Goal: Register for event/course

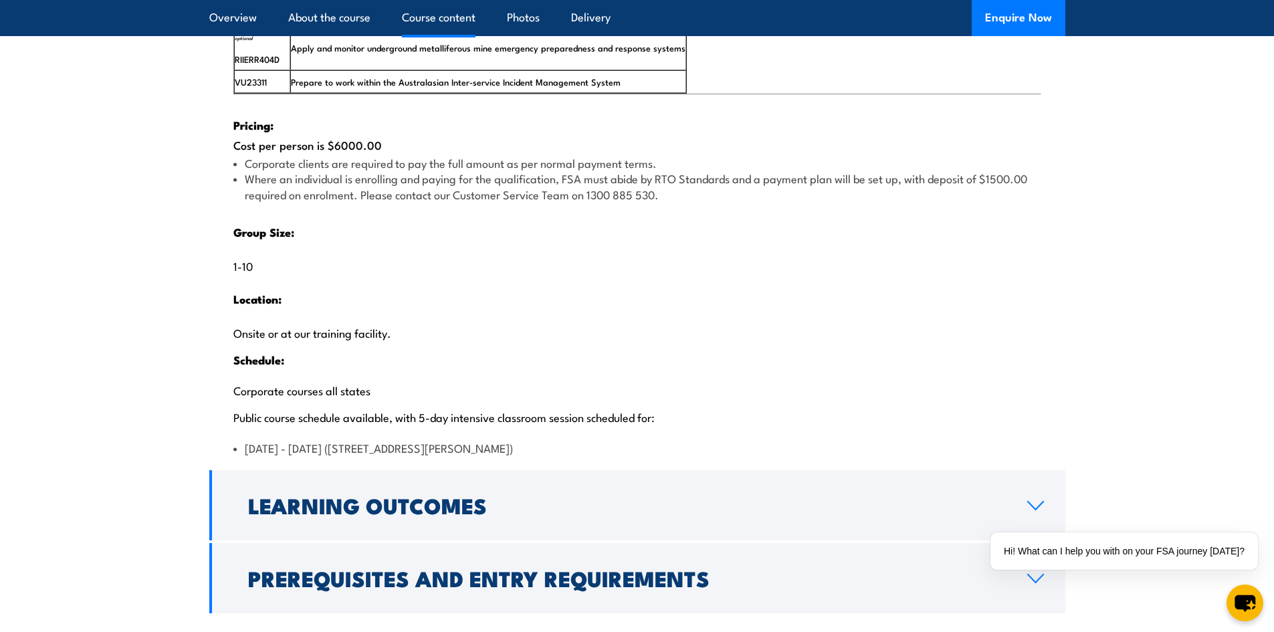
scroll to position [2876, 0]
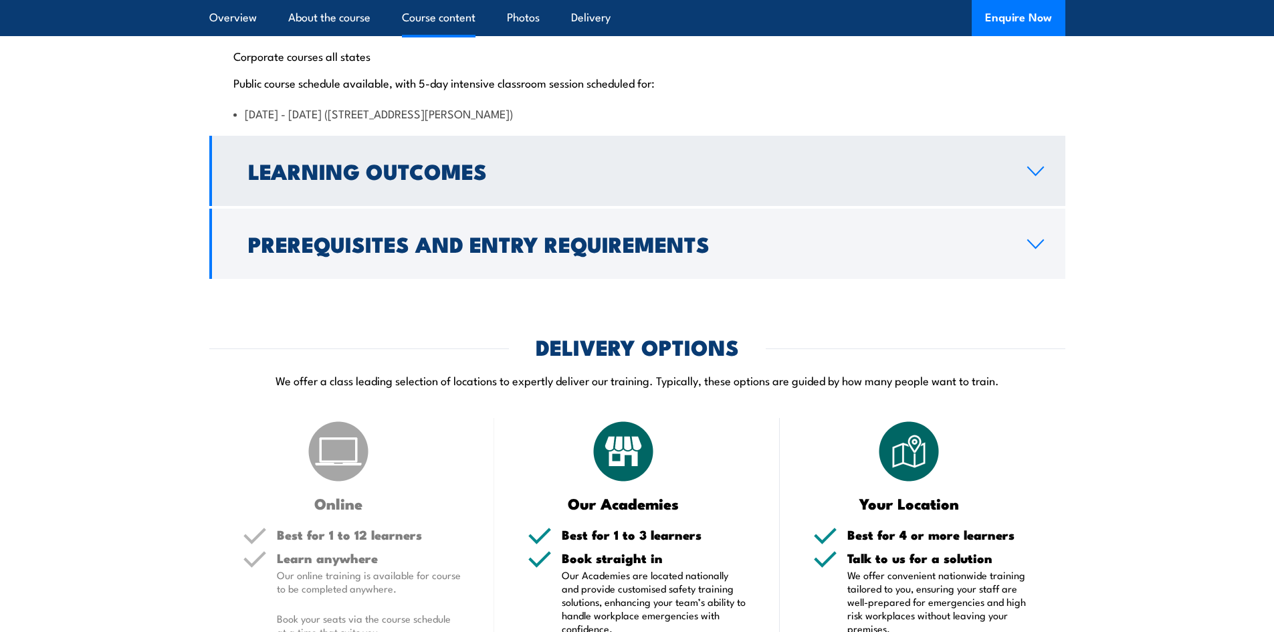
click at [700, 202] on link "Learning Outcomes" at bounding box center [637, 171] width 856 height 70
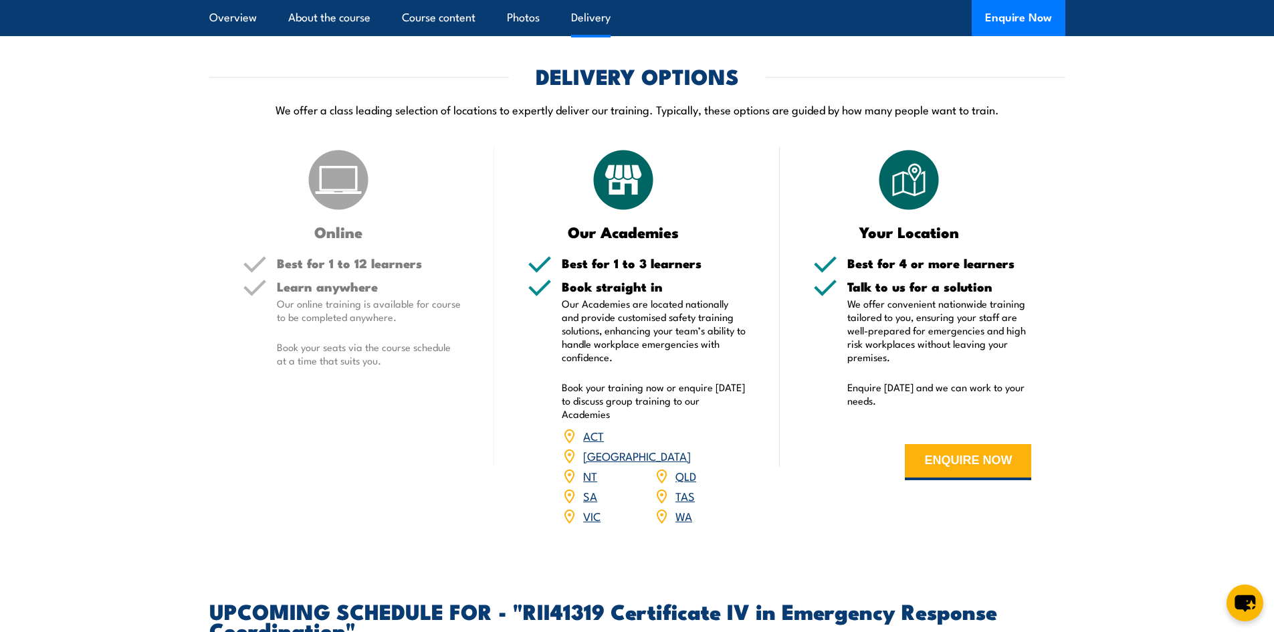
scroll to position [2296, 0]
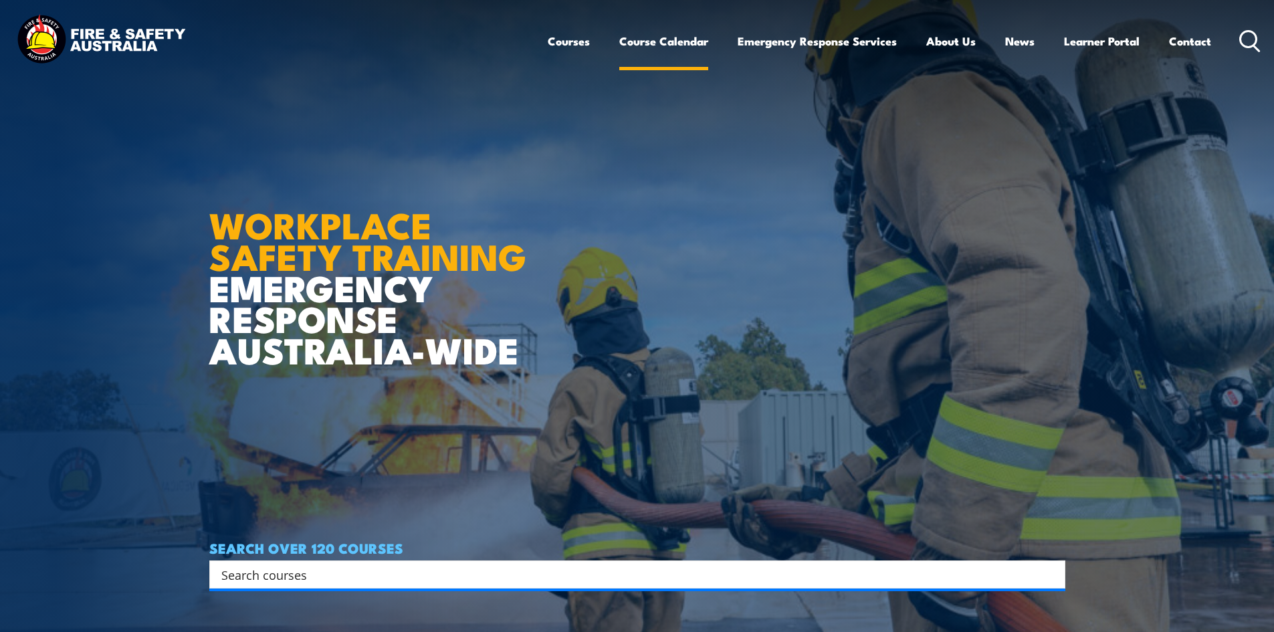
click at [684, 47] on link "Course Calendar" at bounding box center [663, 40] width 89 height 35
click at [685, 40] on link "Course Calendar" at bounding box center [663, 40] width 89 height 35
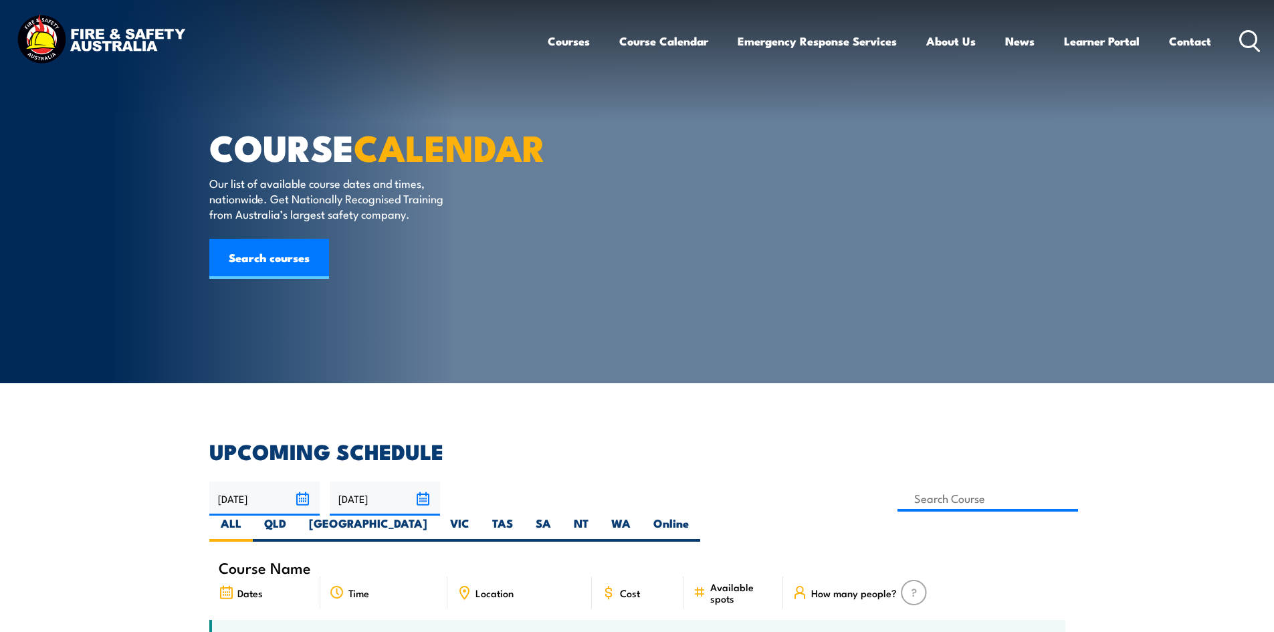
click at [558, 47] on link "Courses" at bounding box center [569, 40] width 42 height 35
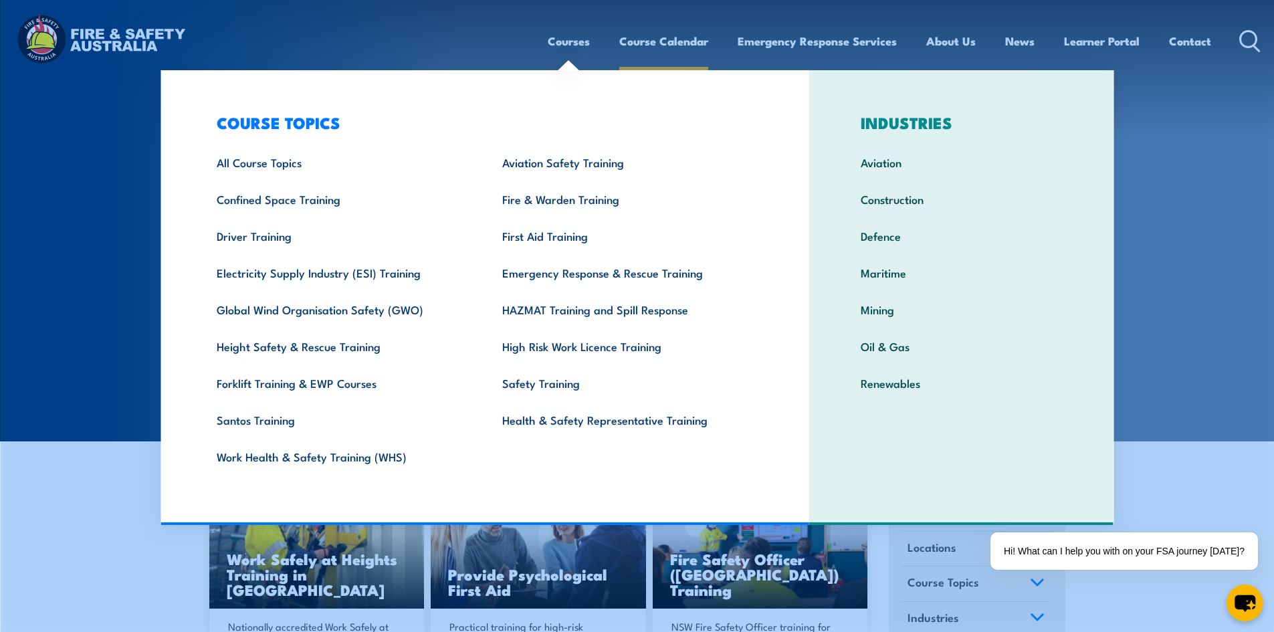
click at [672, 44] on link "Course Calendar" at bounding box center [663, 40] width 89 height 35
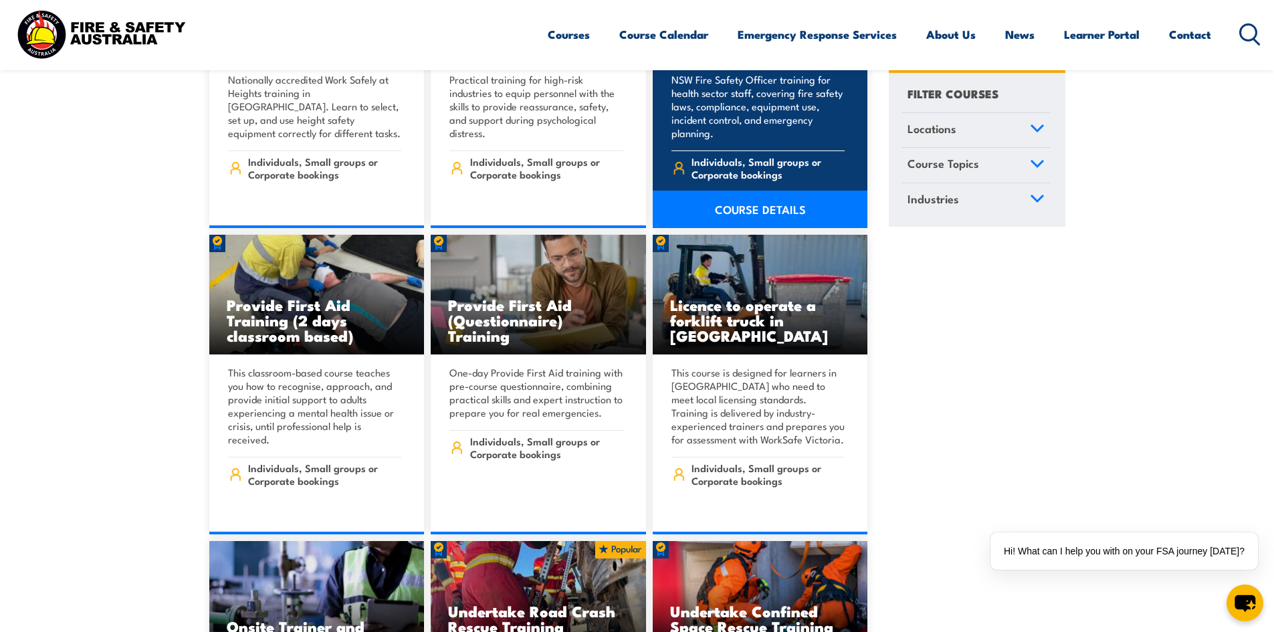
scroll to position [736, 0]
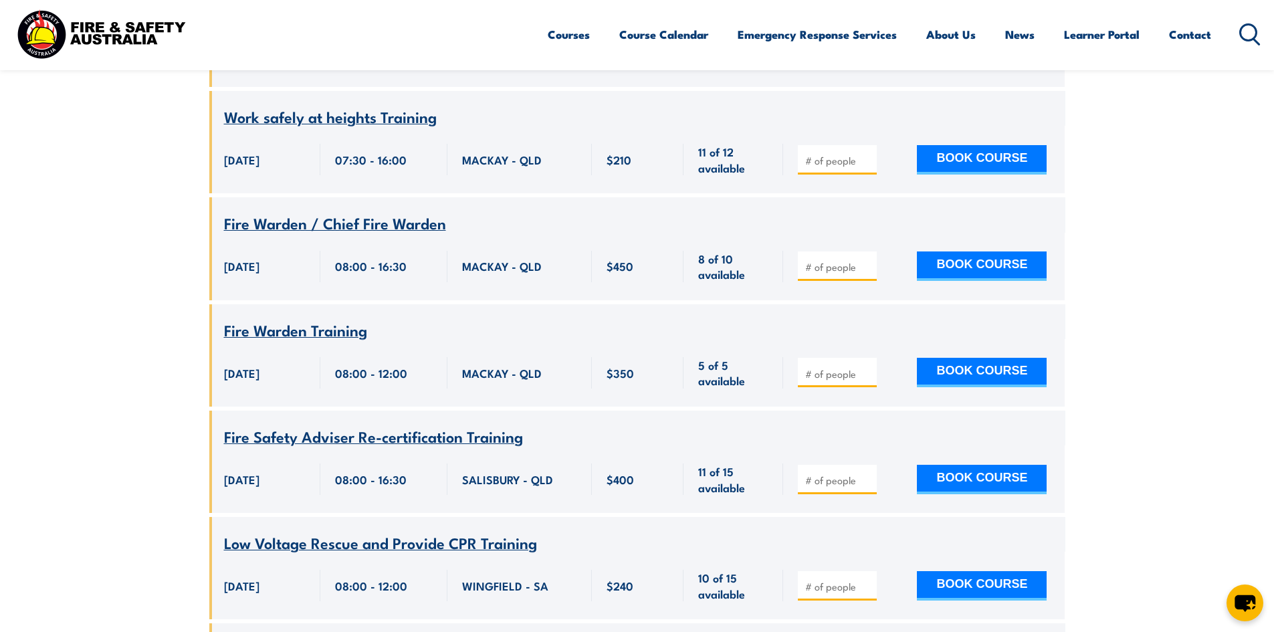
scroll to position [6583, 0]
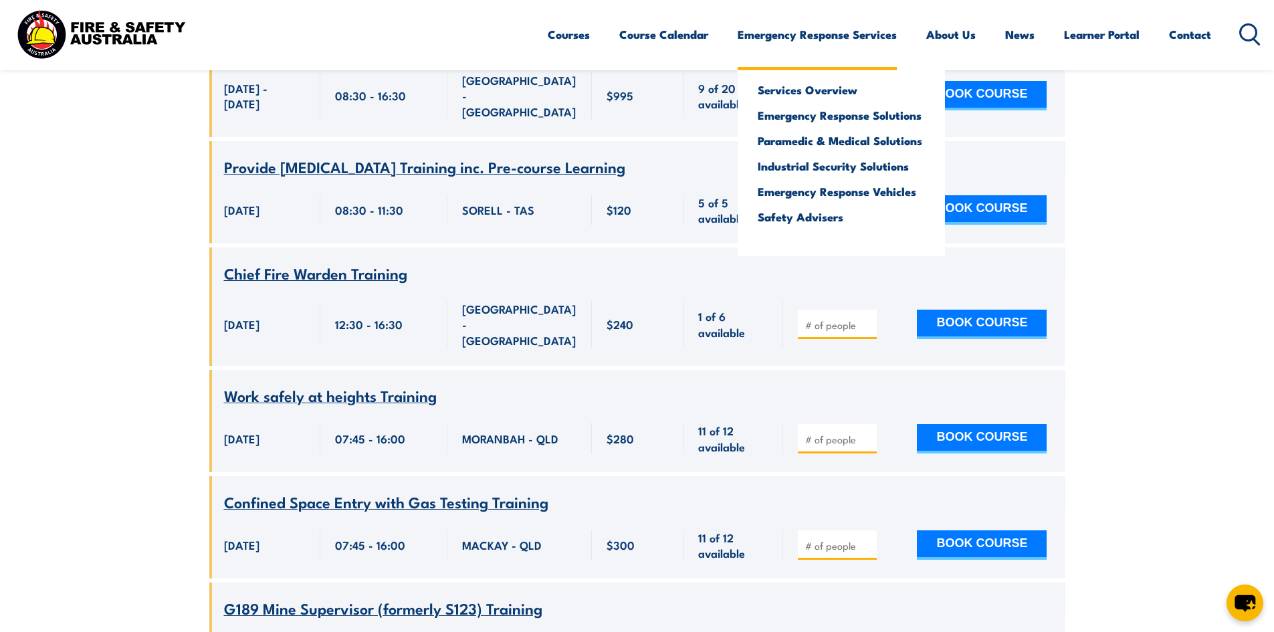
click at [771, 64] on ul "Services Overview Emergency Response Solutions Paramedic & Medical Solutions In…" at bounding box center [841, 160] width 207 height 193
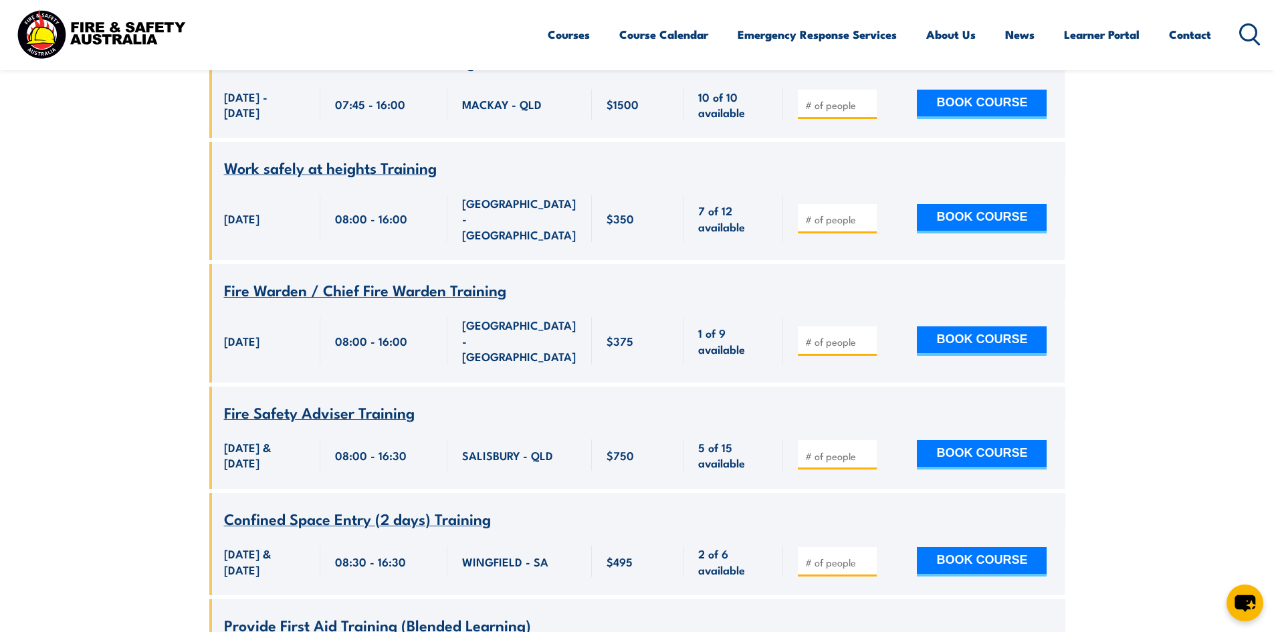
scroll to position [5513, 0]
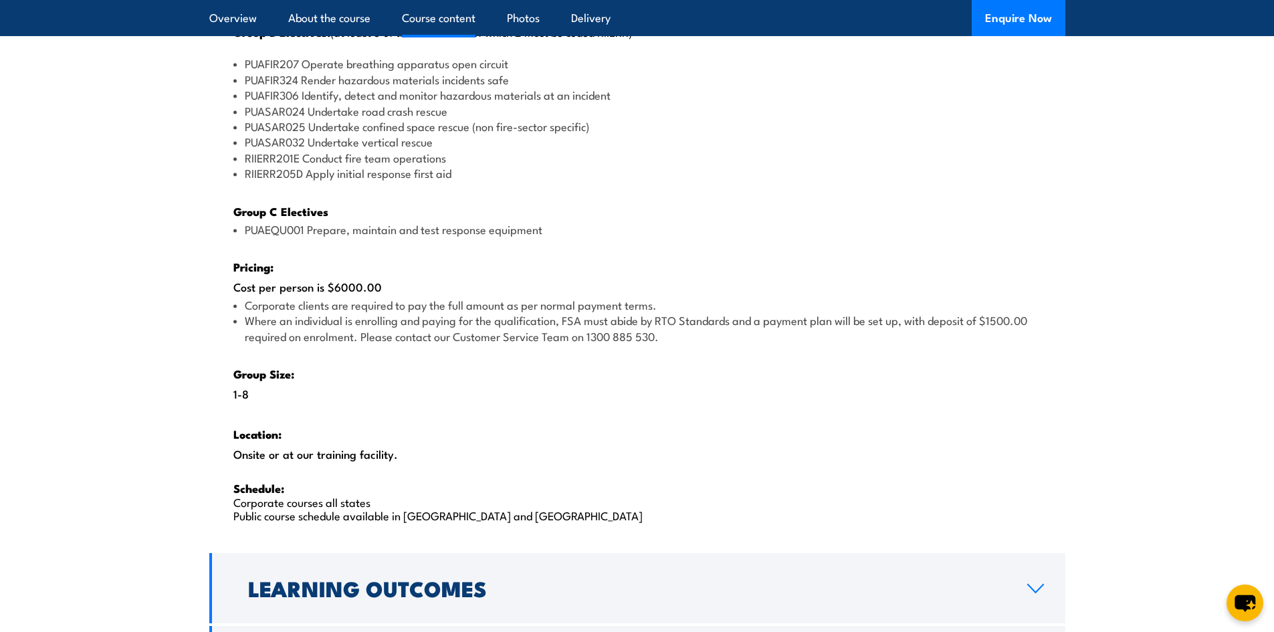
scroll to position [1873, 0]
drag, startPoint x: 383, startPoint y: 296, endPoint x: 302, endPoint y: 288, distance: 80.7
click at [302, 288] on div "There are two options, you can choose between: INTENSIVE - Attending the intens…" at bounding box center [637, 75] width 856 height 952
click at [417, 325] on li "Where an individual is enrolling and paying for the qualification, FSA must abi…" at bounding box center [637, 328] width 808 height 31
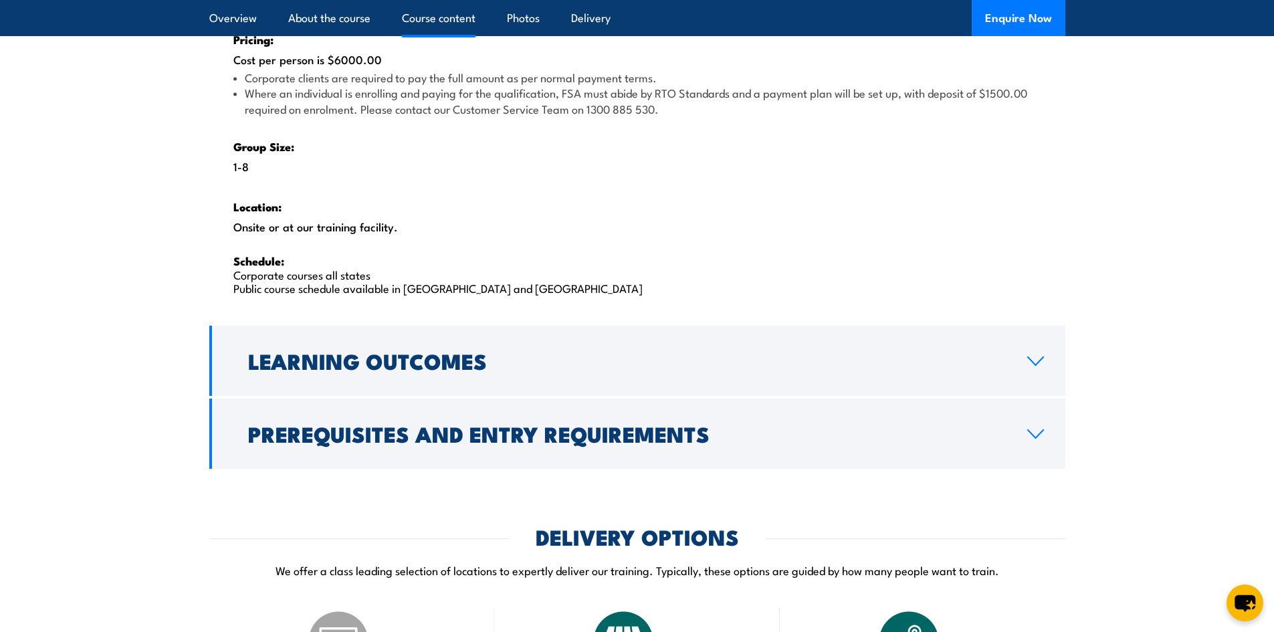
scroll to position [2207, 0]
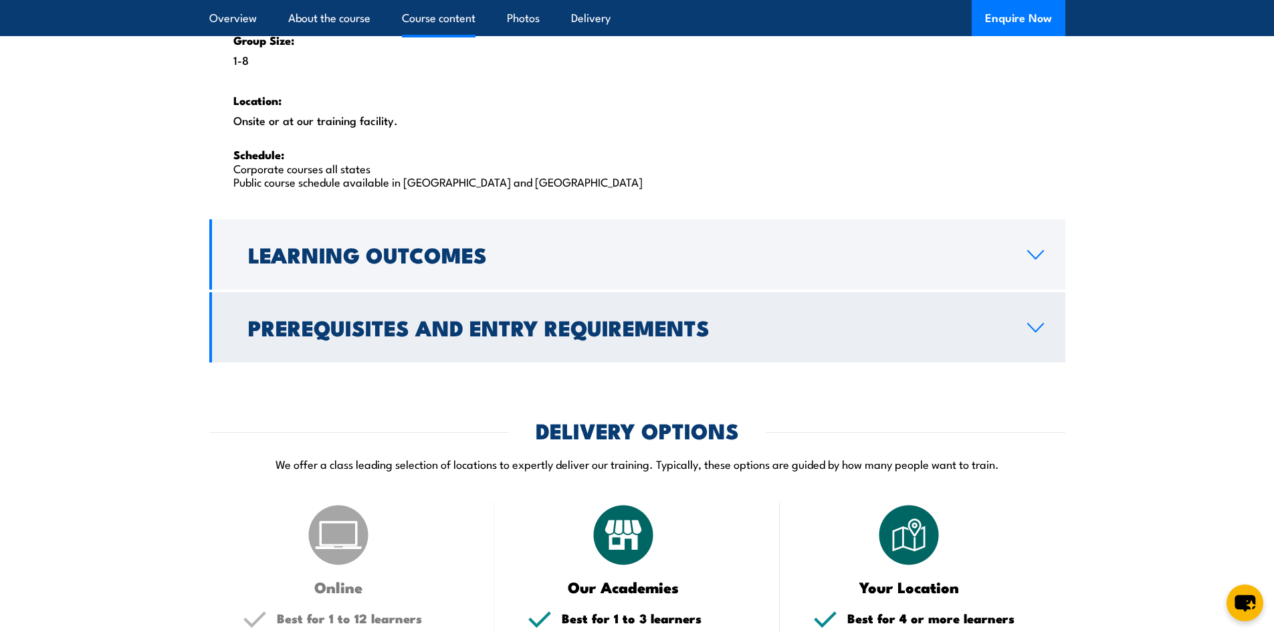
click at [570, 353] on link "Prerequisites and Entry Requirements" at bounding box center [637, 327] width 856 height 70
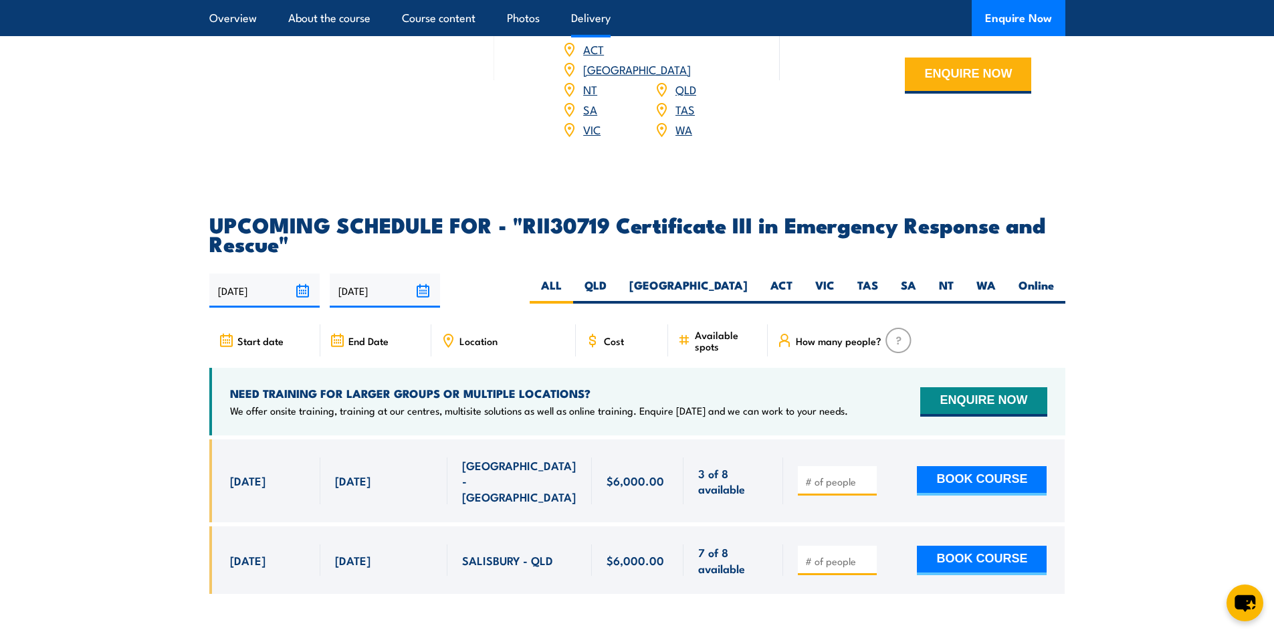
scroll to position [2543, 0]
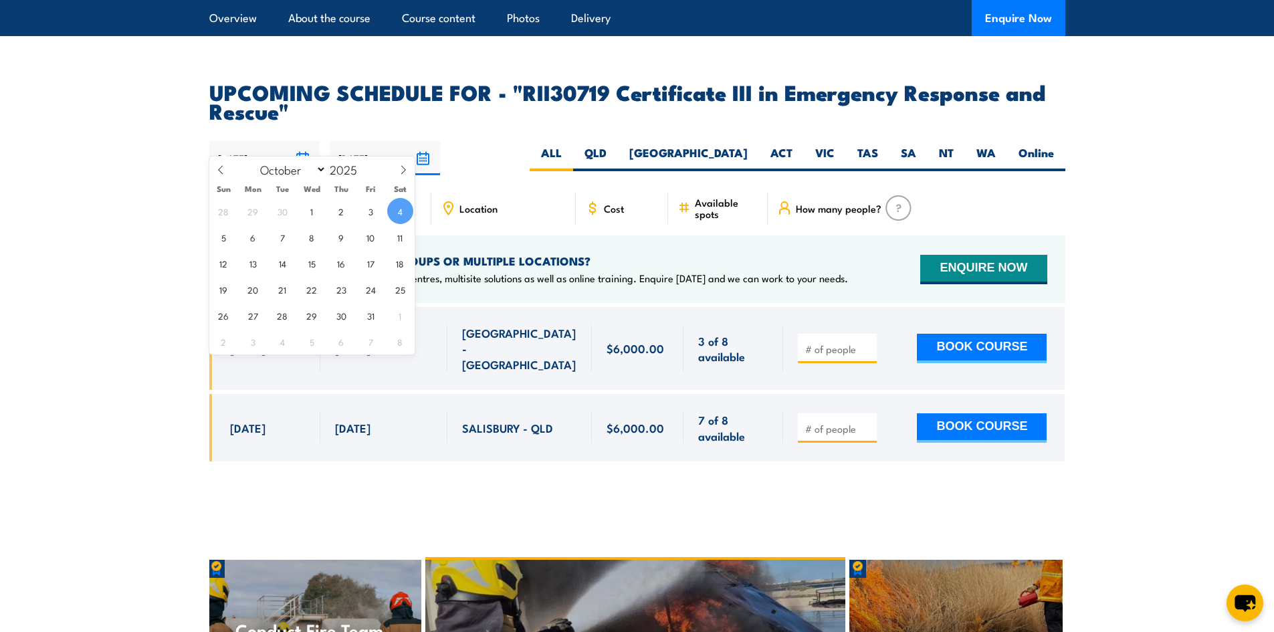
click at [296, 141] on input "[DATE]" at bounding box center [264, 158] width 110 height 34
click at [494, 159] on article "UPCOMING SCHEDULE FOR - "RII30719 Certificate III in Emergency Response and Res…" at bounding box center [637, 281] width 856 height 399
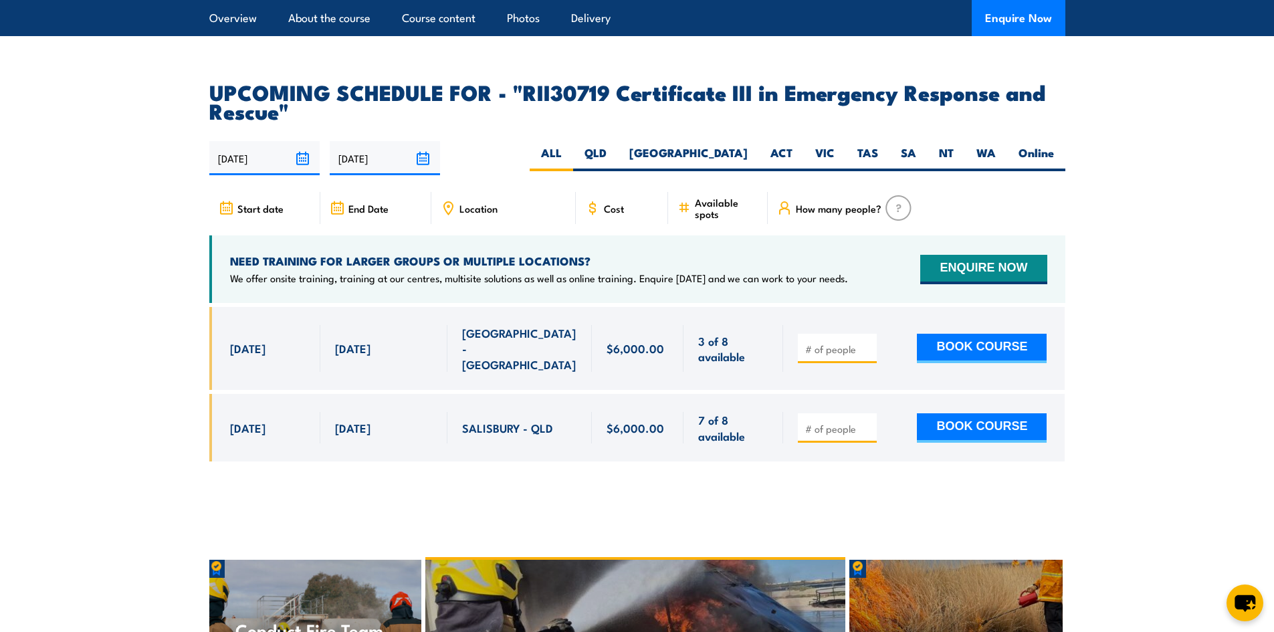
click at [415, 141] on input "[DATE]" at bounding box center [385, 158] width 110 height 34
click at [198, 254] on section "UPCOMING SCHEDULE FOR - "RII30719 Certificate III in Emergency Response and Res…" at bounding box center [637, 281] width 1274 height 399
drag, startPoint x: 553, startPoint y: 391, endPoint x: 460, endPoint y: 392, distance: 93.0
click at [460, 394] on div "SALISBURY - QLD" at bounding box center [519, 428] width 144 height 68
copy span "SALISBURY - QLD"
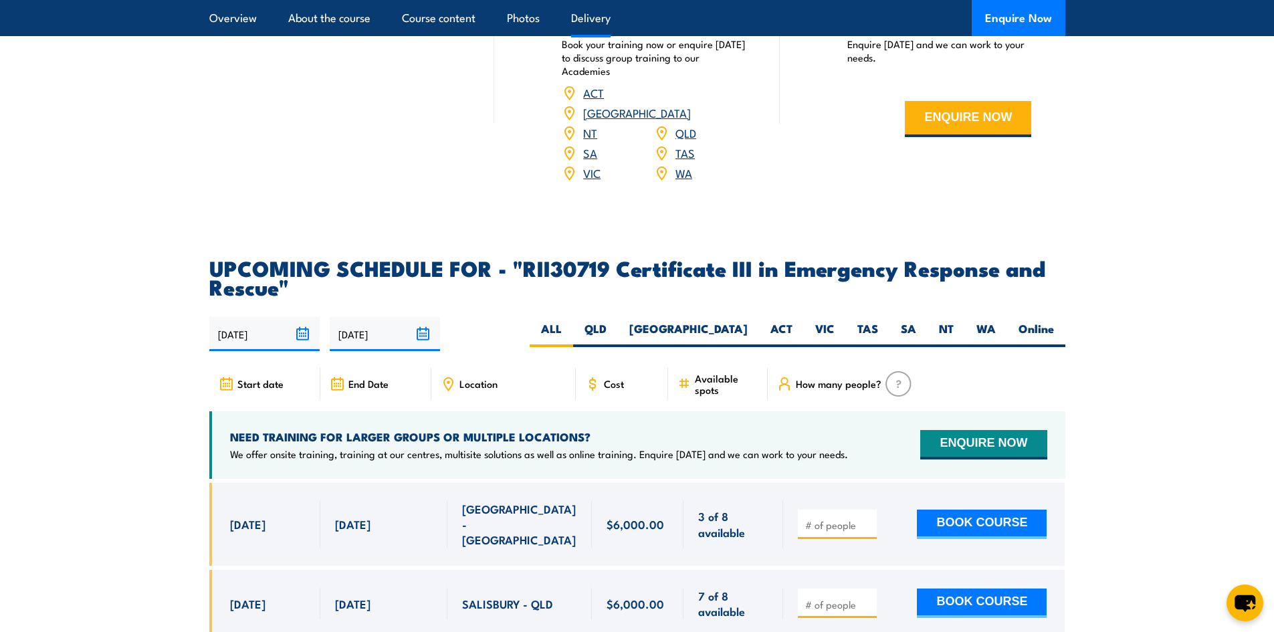
scroll to position [2881, 0]
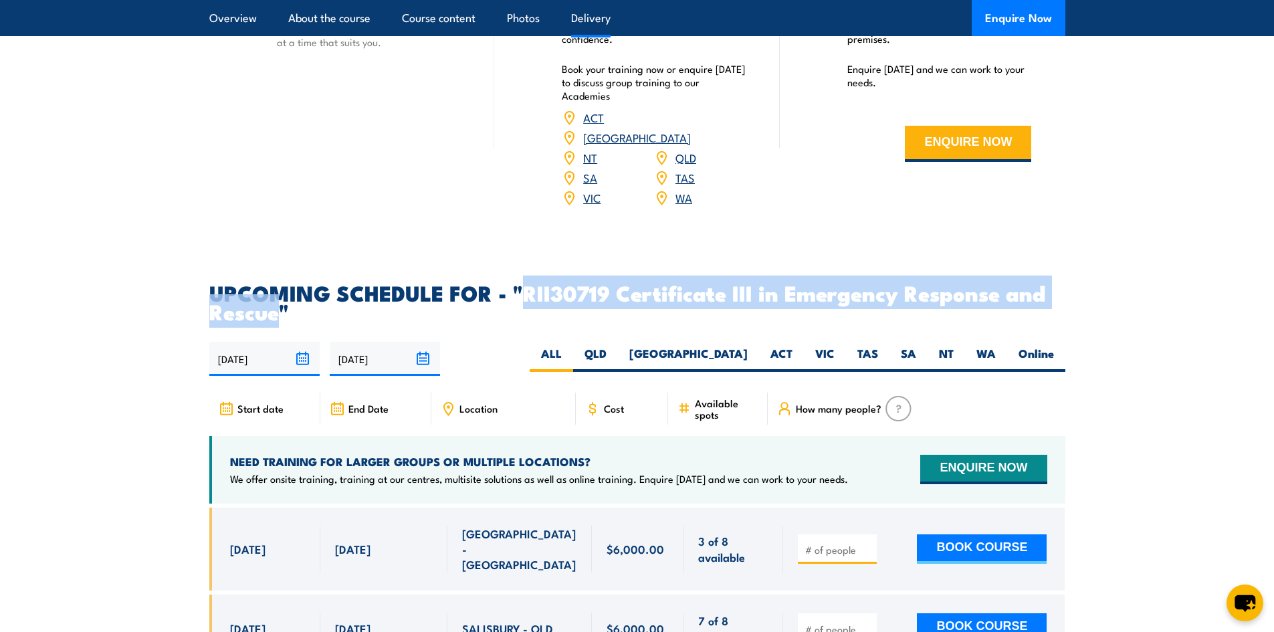
drag, startPoint x: 526, startPoint y: 276, endPoint x: 280, endPoint y: 292, distance: 246.7
click at [280, 292] on h2 "UPCOMING SCHEDULE FOR - "RII30719 Certificate III in Emergency Response and Res…" at bounding box center [637, 301] width 856 height 37
copy h2 "RII30719 Certificate III in Emergency Response and Rescue"
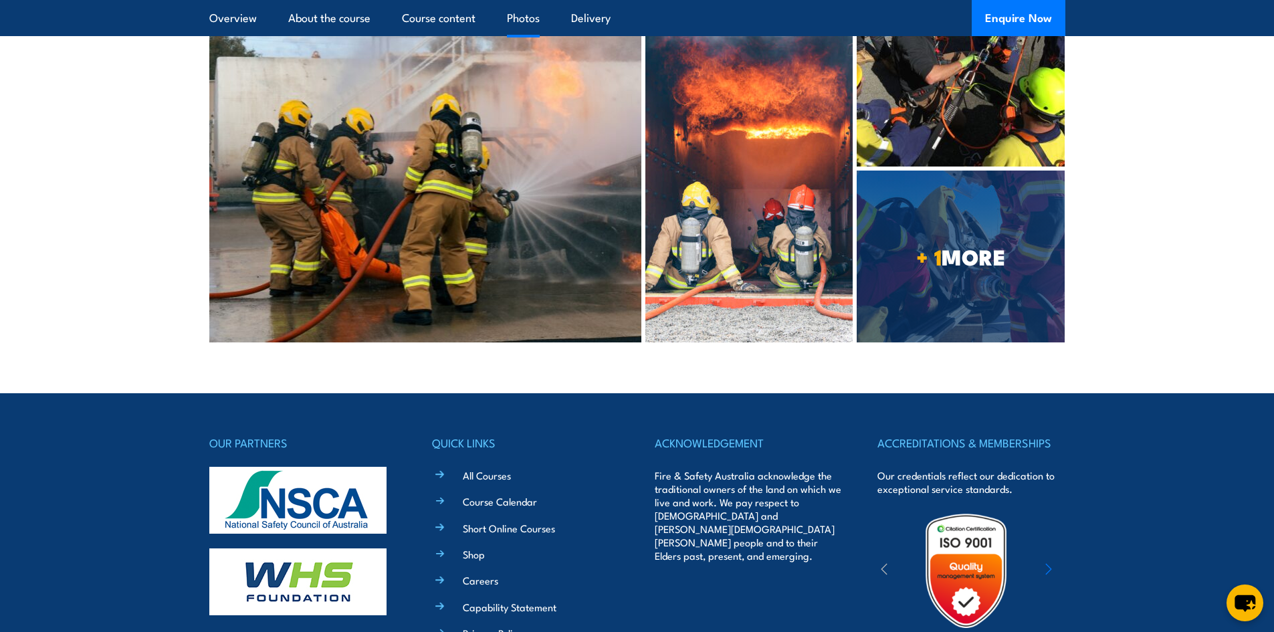
scroll to position [4286, 0]
